Goal: Information Seeking & Learning: Check status

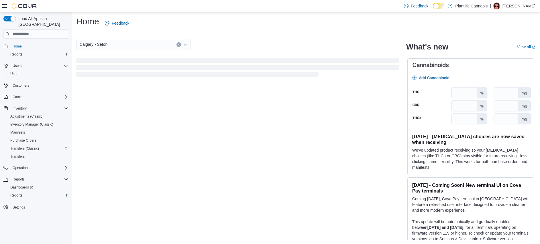
scroll to position [2, 0]
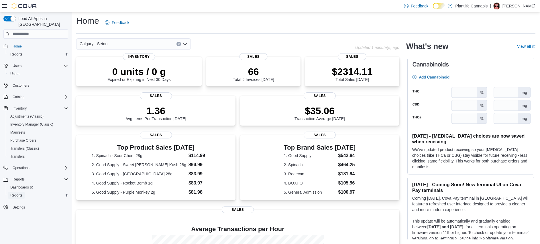
click at [21, 193] on span "Reports" at bounding box center [16, 195] width 12 height 5
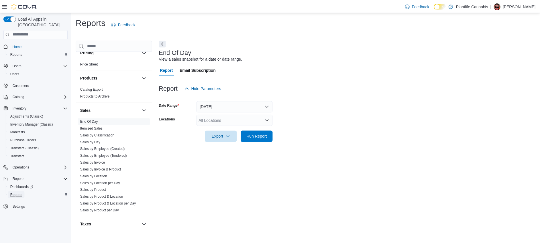
scroll to position [304, 0]
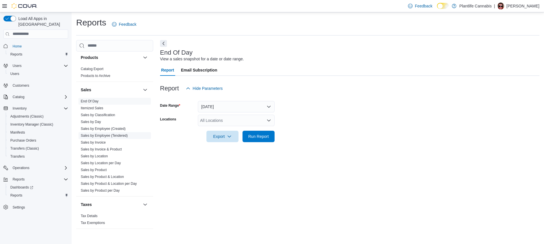
click at [124, 138] on span "Sales by Employee (Tendered)" at bounding box center [114, 135] width 72 height 7
click at [128, 135] on link "Sales by Employee (Tendered)" at bounding box center [104, 136] width 47 height 4
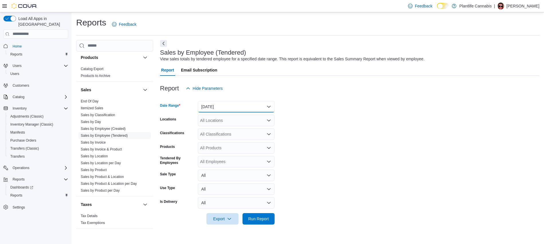
click at [221, 104] on button "[DATE]" at bounding box center [236, 106] width 77 height 11
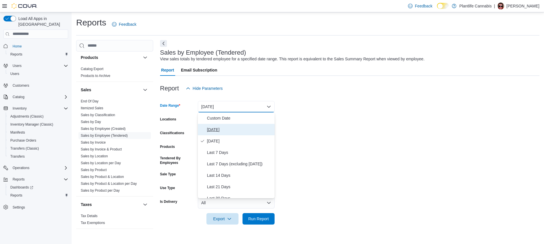
click at [217, 126] on span "[DATE]" at bounding box center [239, 129] width 65 height 7
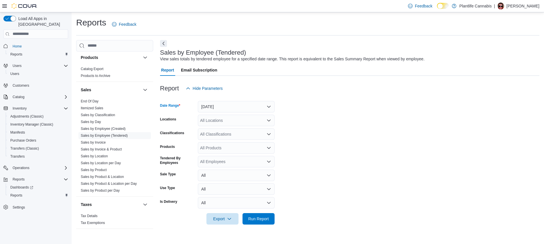
click at [220, 121] on div "All Locations" at bounding box center [236, 120] width 77 height 11
type input "***"
click at [240, 135] on div "All Classifications" at bounding box center [236, 134] width 77 height 11
click at [230, 123] on div "***" at bounding box center [236, 120] width 77 height 11
click at [228, 133] on span "Calgary - Seton" at bounding box center [227, 130] width 28 height 6
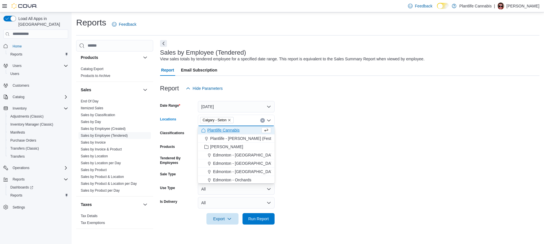
click at [321, 185] on form "Date Range [DATE] Locations [GEOGRAPHIC_DATA] - [GEOGRAPHIC_DATA] Combo box. Se…" at bounding box center [349, 159] width 379 height 131
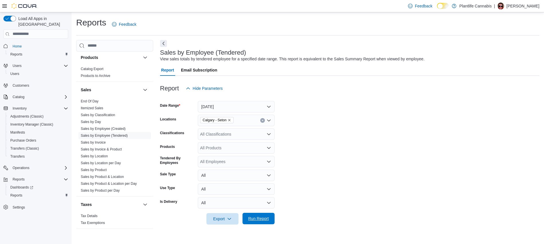
click at [264, 217] on span "Run Report" at bounding box center [258, 219] width 21 height 6
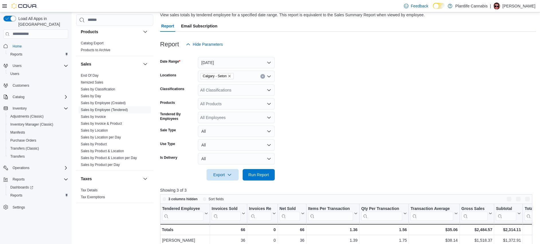
scroll to position [186, 0]
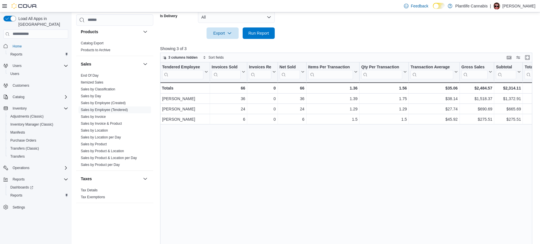
click at [249, 144] on div "Tendered Employee Click to view column header actions Invoices Sold Click to vi…" at bounding box center [348, 155] width 376 height 186
click at [260, 191] on div "Tendered Employee Click to view column header actions Invoices Sold Click to vi…" at bounding box center [348, 155] width 376 height 186
click at [255, 29] on span "Run Report" at bounding box center [258, 32] width 25 height 11
click at [260, 171] on div "Tendered Employee Click to view column header actions Invoices Sold Click to vi…" at bounding box center [348, 155] width 376 height 186
click at [398, 181] on div "Tendered Employee Click to view column header actions Invoices Sold Click to vi…" at bounding box center [348, 155] width 376 height 186
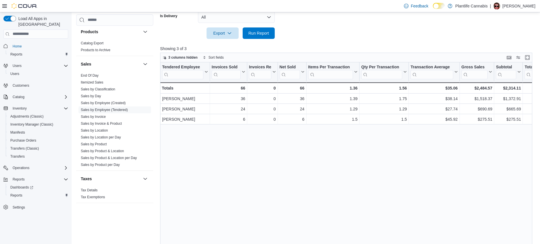
click at [390, 159] on div "Tendered Employee Click to view column header actions Invoices Sold Click to vi…" at bounding box center [348, 155] width 376 height 186
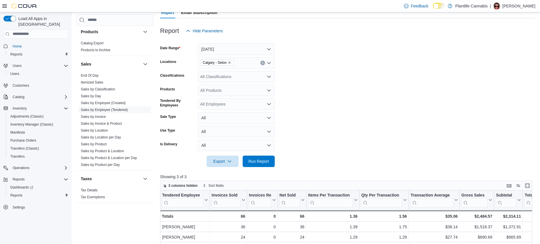
scroll to position [0, 0]
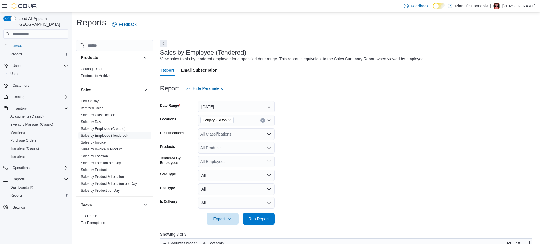
click at [222, 137] on div "All Classifications" at bounding box center [236, 134] width 77 height 11
type input "***"
click at [246, 143] on div "Accessory Group" at bounding box center [236, 144] width 70 height 6
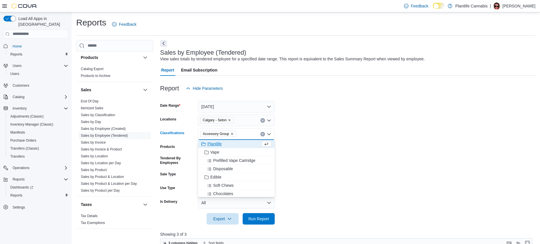
click at [376, 187] on form "Date Range [DATE] Locations [GEOGRAPHIC_DATA] - Seton Classifications Accessory…" at bounding box center [348, 159] width 376 height 131
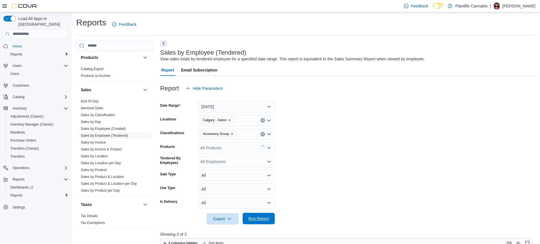
click at [265, 219] on span "Run Report" at bounding box center [258, 219] width 21 height 6
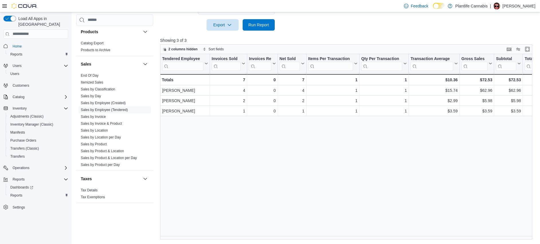
scroll to position [194, 0]
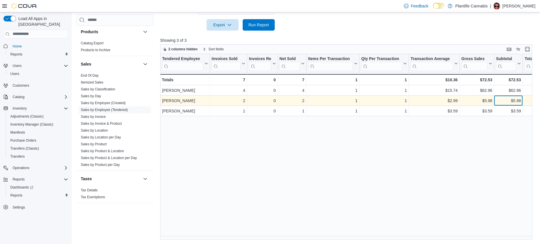
click at [516, 100] on div "$5.98" at bounding box center [508, 100] width 25 height 7
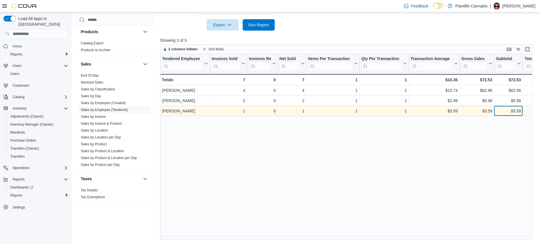
click at [515, 114] on div "$3.59" at bounding box center [508, 111] width 25 height 7
click at [515, 113] on div "$3.59" at bounding box center [508, 111] width 25 height 7
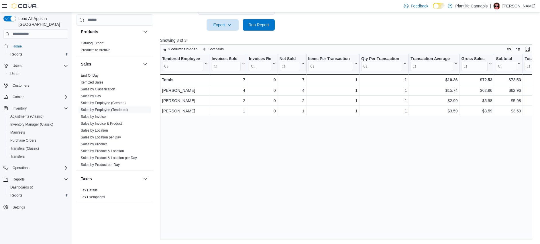
click at [442, 142] on div "Tendered Employee Click to view column header actions Invoices Sold Click to vi…" at bounding box center [348, 147] width 376 height 186
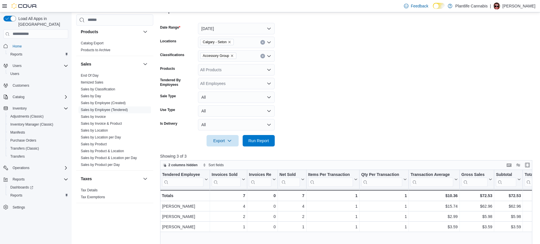
scroll to position [0, 0]
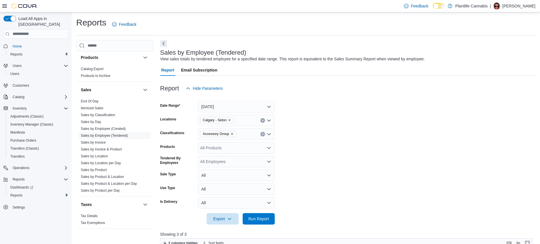
click at [234, 133] on icon "Remove Accessory Group from selection in this group" at bounding box center [231, 133] width 3 height 3
click at [268, 221] on span "Run Report" at bounding box center [258, 219] width 21 height 6
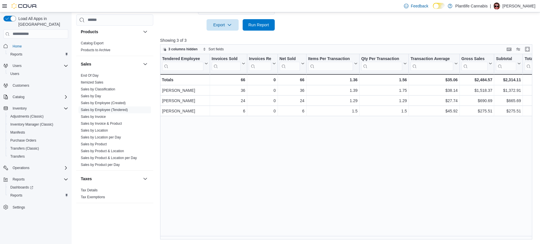
click at [289, 150] on div "Tendered Employee Click to view column header actions Invoices Sold Click to vi…" at bounding box center [348, 147] width 376 height 186
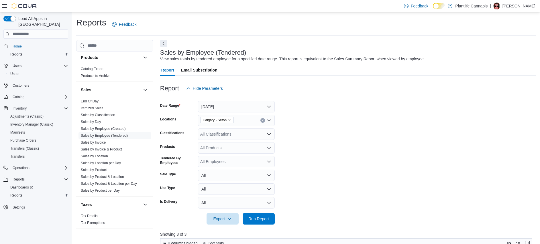
scroll to position [194, 0]
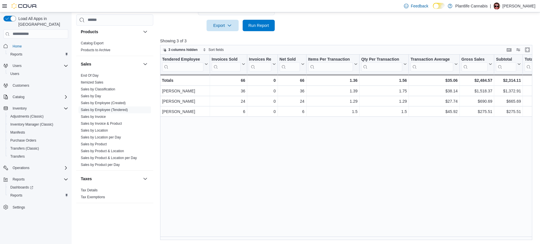
click at [330, 148] on div "Tendered Employee Click to view column header actions Invoices Sold Click to vi…" at bounding box center [348, 148] width 376 height 186
click at [252, 21] on span "Run Report" at bounding box center [258, 24] width 25 height 11
click at [240, 141] on div "Tendered Employee Click to view column header actions Invoices Sold Click to vi…" at bounding box center [348, 148] width 376 height 186
click at [217, 171] on div "Tendered Employee Click to view column header actions Invoices Sold Click to vi…" at bounding box center [348, 148] width 376 height 186
